Goal: Transaction & Acquisition: Purchase product/service

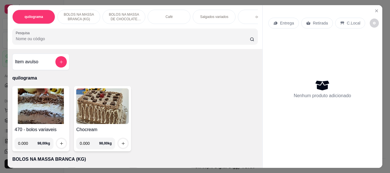
click at [166, 17] on p "Café" at bounding box center [169, 17] width 7 height 5
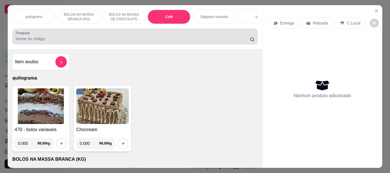
scroll to position [15, 0]
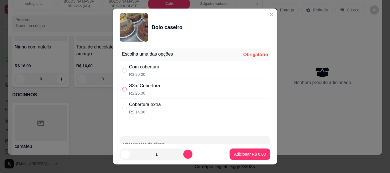
click at [123, 89] on input "" at bounding box center [124, 89] width 5 height 5
radio input "true"
click at [232, 153] on p "Adicionar R$ 26,00" at bounding box center [248, 154] width 33 height 5
type input "1"
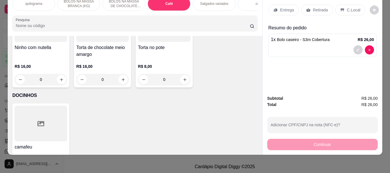
click at [315, 7] on p "Retirada" at bounding box center [320, 10] width 15 height 6
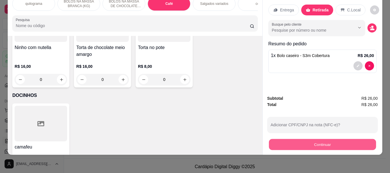
click at [327, 139] on button "Continuar" at bounding box center [322, 144] width 107 height 11
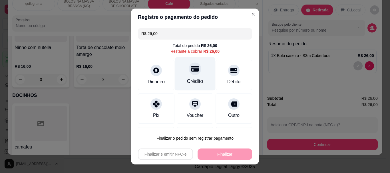
click at [190, 76] on div "Crédito" at bounding box center [195, 73] width 40 height 33
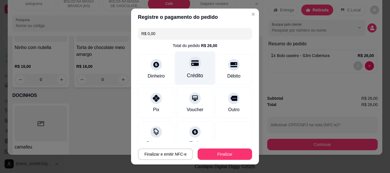
type input "R$ 0,00"
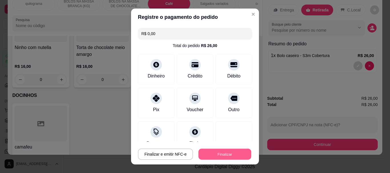
click at [210, 154] on button "Finalizar" at bounding box center [224, 154] width 53 height 11
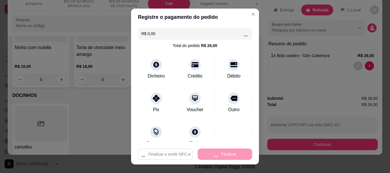
type input "0"
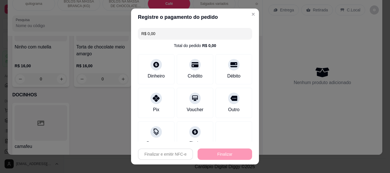
type input "-R$ 26,00"
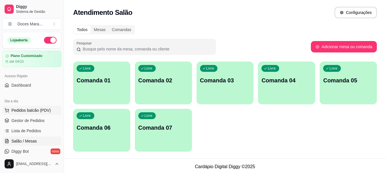
click at [30, 111] on span "Pedidos balcão (PDV)" at bounding box center [30, 111] width 39 height 6
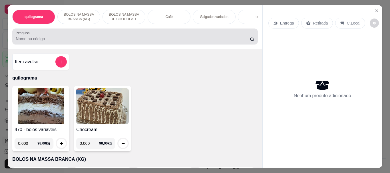
click at [70, 42] on div at bounding box center [135, 36] width 238 height 11
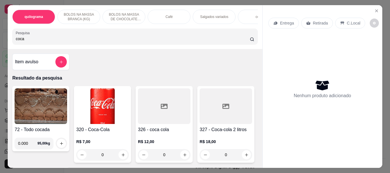
type input "coca"
click at [103, 111] on img at bounding box center [102, 107] width 53 height 36
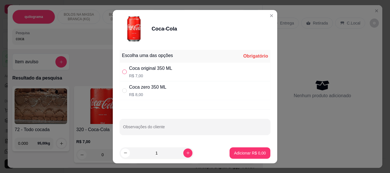
click at [122, 73] on input "" at bounding box center [124, 72] width 5 height 5
radio input "true"
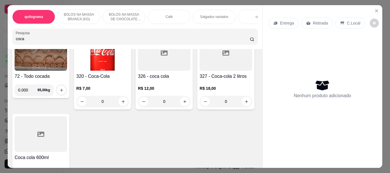
scroll to position [57, 0]
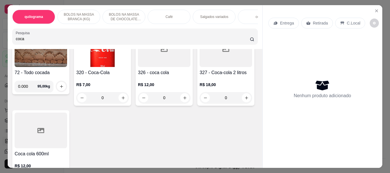
click at [161, 61] on div at bounding box center [164, 49] width 53 height 36
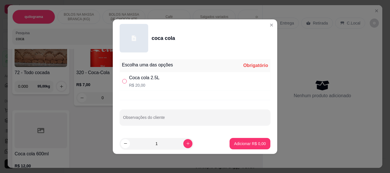
click at [122, 79] on input "" at bounding box center [124, 81] width 5 height 5
radio input "true"
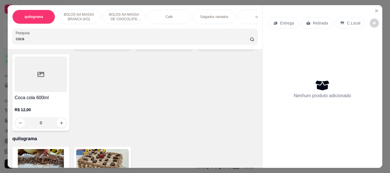
scroll to position [114, 0]
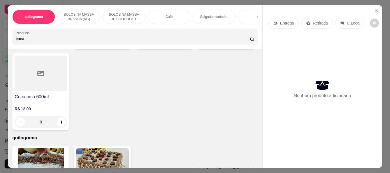
click at [67, 91] on div at bounding box center [41, 74] width 53 height 36
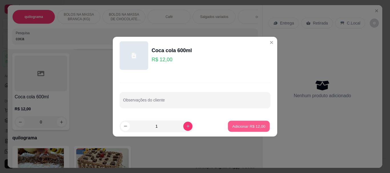
click at [250, 123] on button "Adicionar R$ 12,00" at bounding box center [249, 126] width 42 height 11
type input "1"
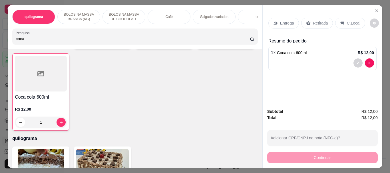
click at [319, 21] on p "Retirada" at bounding box center [320, 23] width 15 height 6
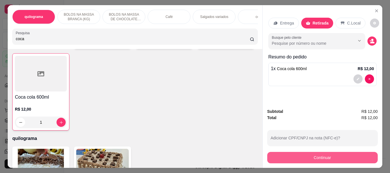
click at [320, 157] on button "Continuar" at bounding box center [322, 157] width 111 height 11
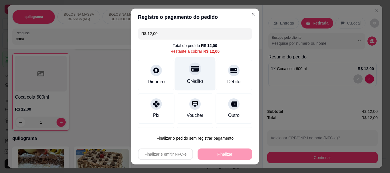
click at [189, 74] on div at bounding box center [195, 69] width 13 height 13
type input "R$ 0,00"
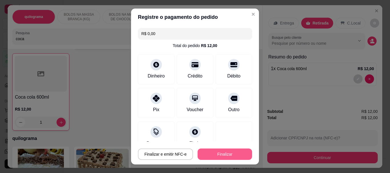
click at [214, 151] on button "Finalizar" at bounding box center [225, 154] width 55 height 11
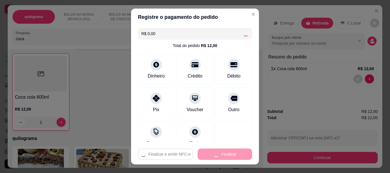
type input "0"
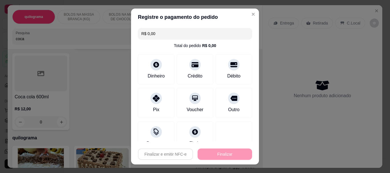
type input "-R$ 12,00"
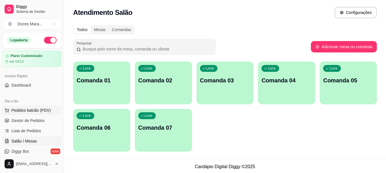
click at [38, 109] on span "Pedidos balcão (PDV)" at bounding box center [30, 111] width 39 height 6
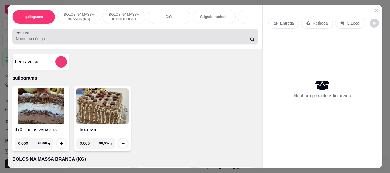
click at [93, 42] on input "Pesquisa" at bounding box center [133, 39] width 234 height 6
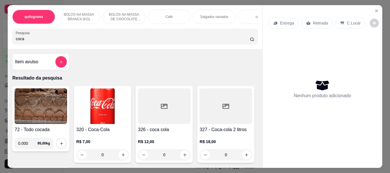
type input "coca"
click at [156, 119] on div at bounding box center [164, 107] width 53 height 36
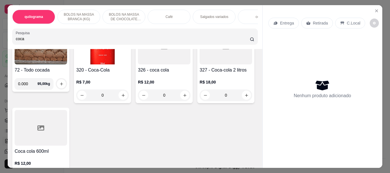
scroll to position [114, 0]
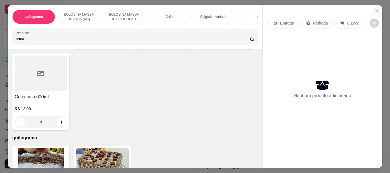
click at [244, 43] on icon "increase-product-quantity" at bounding box center [246, 41] width 4 height 4
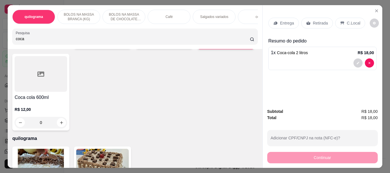
type input "1"
click at [244, 43] on icon "increase-product-quantity" at bounding box center [246, 41] width 4 height 4
type input "2"
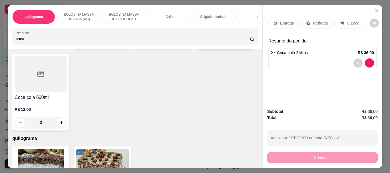
click at [313, 20] on p "Retirada" at bounding box center [320, 23] width 15 height 6
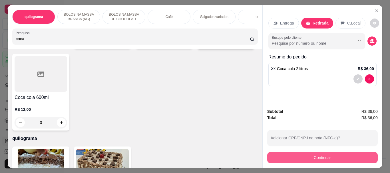
click at [320, 152] on button "Continuar" at bounding box center [322, 157] width 111 height 11
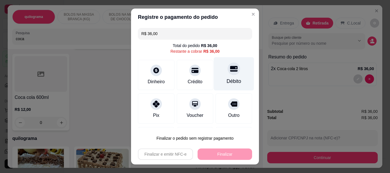
click at [227, 78] on div "Débito" at bounding box center [234, 81] width 15 height 7
type input "R$ 0,00"
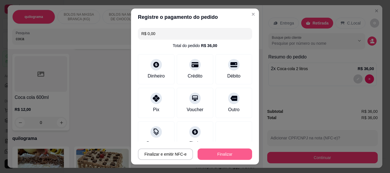
click at [217, 156] on button "Finalizar" at bounding box center [225, 154] width 55 height 11
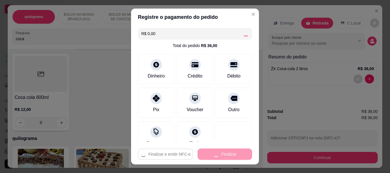
type input "0"
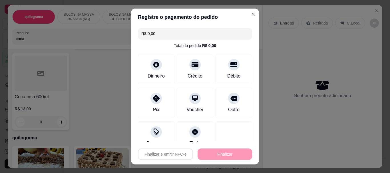
type input "-R$ 36,00"
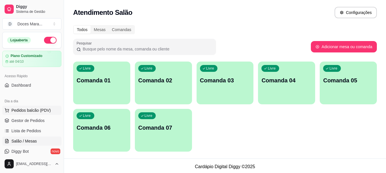
click at [32, 111] on span "Pedidos balcão (PDV)" at bounding box center [30, 111] width 39 height 6
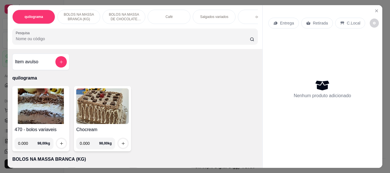
select select "ALL"
select select "0"
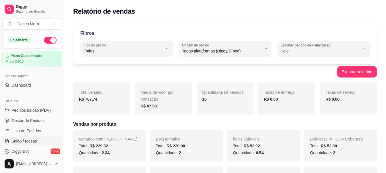
click at [31, 139] on span "Salão / Mesas" at bounding box center [23, 142] width 25 height 6
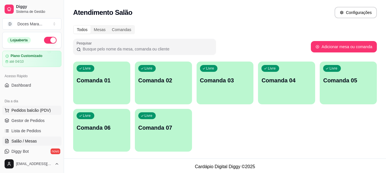
click at [29, 110] on span "Pedidos balcão (PDV)" at bounding box center [30, 111] width 39 height 6
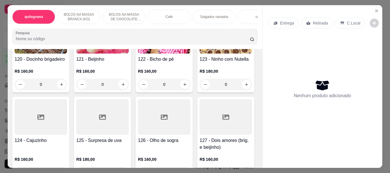
scroll to position [3825, 0]
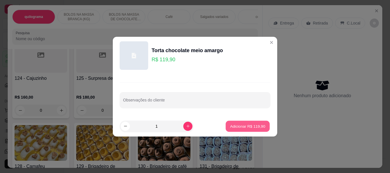
click at [226, 127] on button "Adicionar R$ 119,90" at bounding box center [248, 126] width 44 height 11
type input "1"
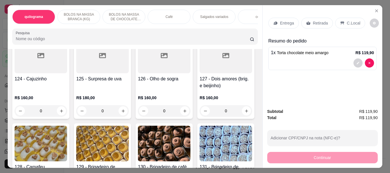
click at [28, 39] on input "Pesquisa" at bounding box center [133, 39] width 234 height 6
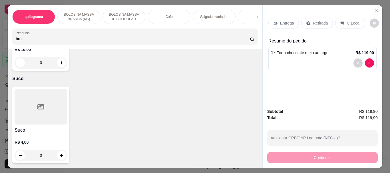
scroll to position [3917, 0]
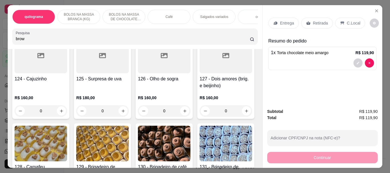
type input "brow"
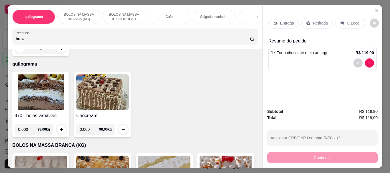
scroll to position [0, 0]
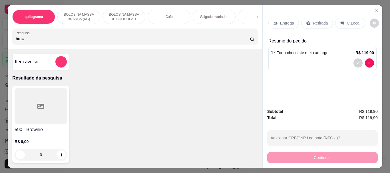
click at [39, 114] on div at bounding box center [41, 107] width 53 height 36
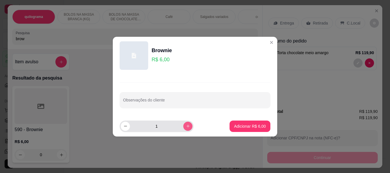
click at [186, 125] on icon "increase-product-quantity" at bounding box center [188, 126] width 4 height 4
type input "4"
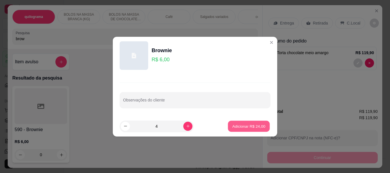
click at [228, 126] on button "Adicionar R$ 24,00" at bounding box center [249, 126] width 42 height 11
type input "4"
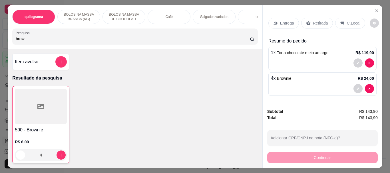
click at [314, 18] on div "Retirada" at bounding box center [317, 23] width 32 height 11
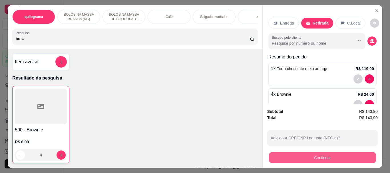
click at [316, 156] on button "Continuar" at bounding box center [322, 157] width 107 height 11
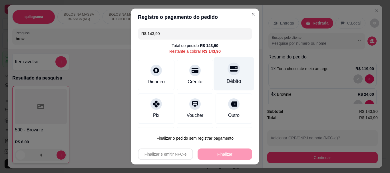
click at [227, 79] on div "Débito" at bounding box center [234, 81] width 15 height 7
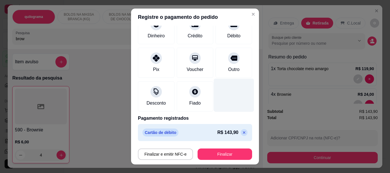
scroll to position [42, 0]
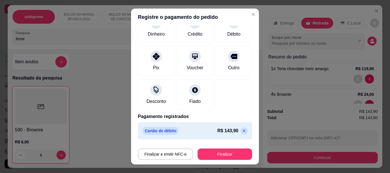
click at [242, 131] on icon at bounding box center [244, 131] width 5 height 5
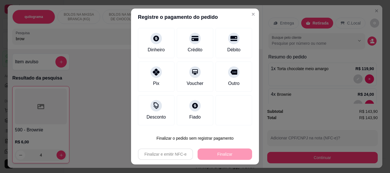
scroll to position [32, 0]
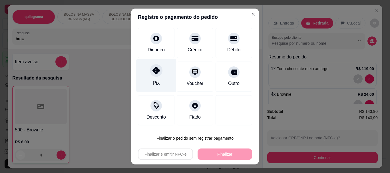
click at [155, 73] on icon at bounding box center [156, 70] width 7 height 7
type input "R$ 0,00"
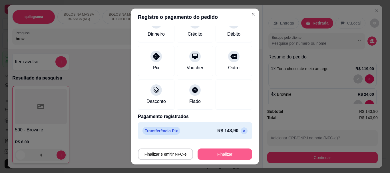
click at [212, 151] on button "Finalizar" at bounding box center [225, 154] width 55 height 11
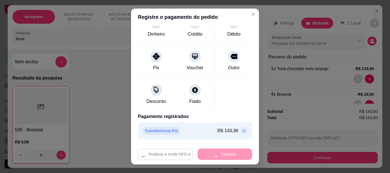
type input "0"
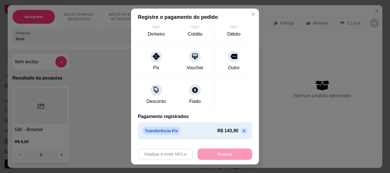
type input "-R$ 143,90"
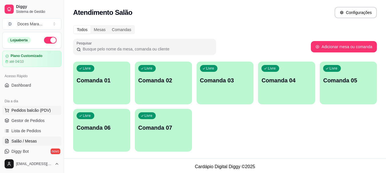
click at [18, 111] on span "Pedidos balcão (PDV)" at bounding box center [30, 111] width 39 height 6
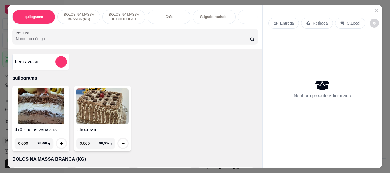
click at [30, 109] on img at bounding box center [41, 107] width 53 height 36
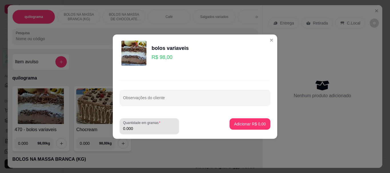
click at [133, 127] on input "0.000" at bounding box center [149, 129] width 53 height 6
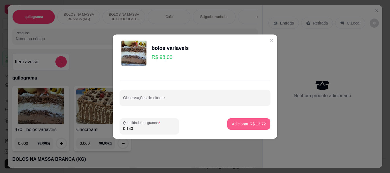
type input "0.140"
click at [236, 125] on p "Adicionar R$ 13,72" at bounding box center [249, 124] width 34 height 6
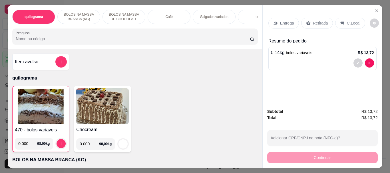
click at [31, 38] on input "Pesquisa" at bounding box center [133, 39] width 234 height 6
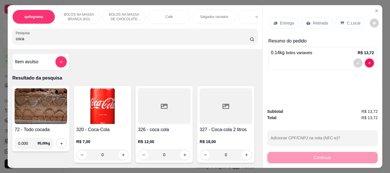
type input "coca"
click at [86, 104] on img at bounding box center [102, 107] width 53 height 36
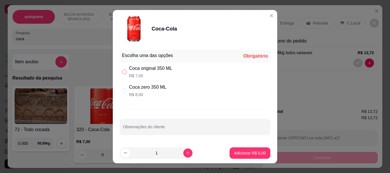
click at [122, 72] on input "" at bounding box center [124, 72] width 5 height 5
radio input "true"
click at [232, 149] on button "Adicionar R$ 7,00" at bounding box center [250, 153] width 40 height 11
type input "1"
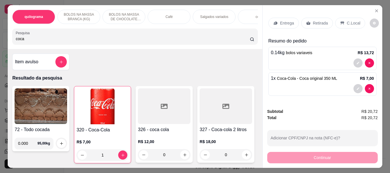
click at [313, 20] on p "Retirada" at bounding box center [320, 23] width 15 height 6
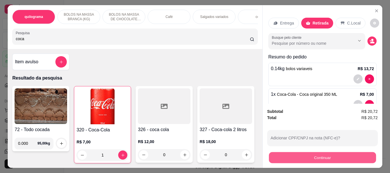
click at [324, 156] on button "Continuar" at bounding box center [322, 157] width 107 height 11
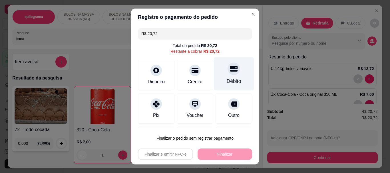
click at [226, 76] on div "Débito" at bounding box center [234, 73] width 40 height 33
type input "R$ 0,00"
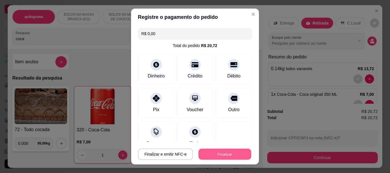
click at [221, 153] on button "Finalizar" at bounding box center [224, 154] width 53 height 11
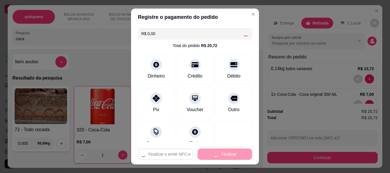
type input "0"
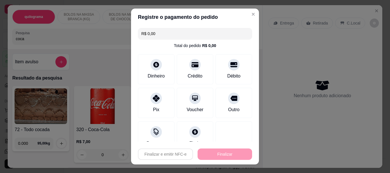
type input "-R$ 20,72"
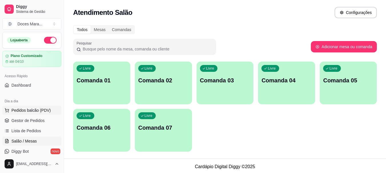
click at [20, 109] on span "Pedidos balcão (PDV)" at bounding box center [30, 111] width 39 height 6
